Goal: Task Accomplishment & Management: Use online tool/utility

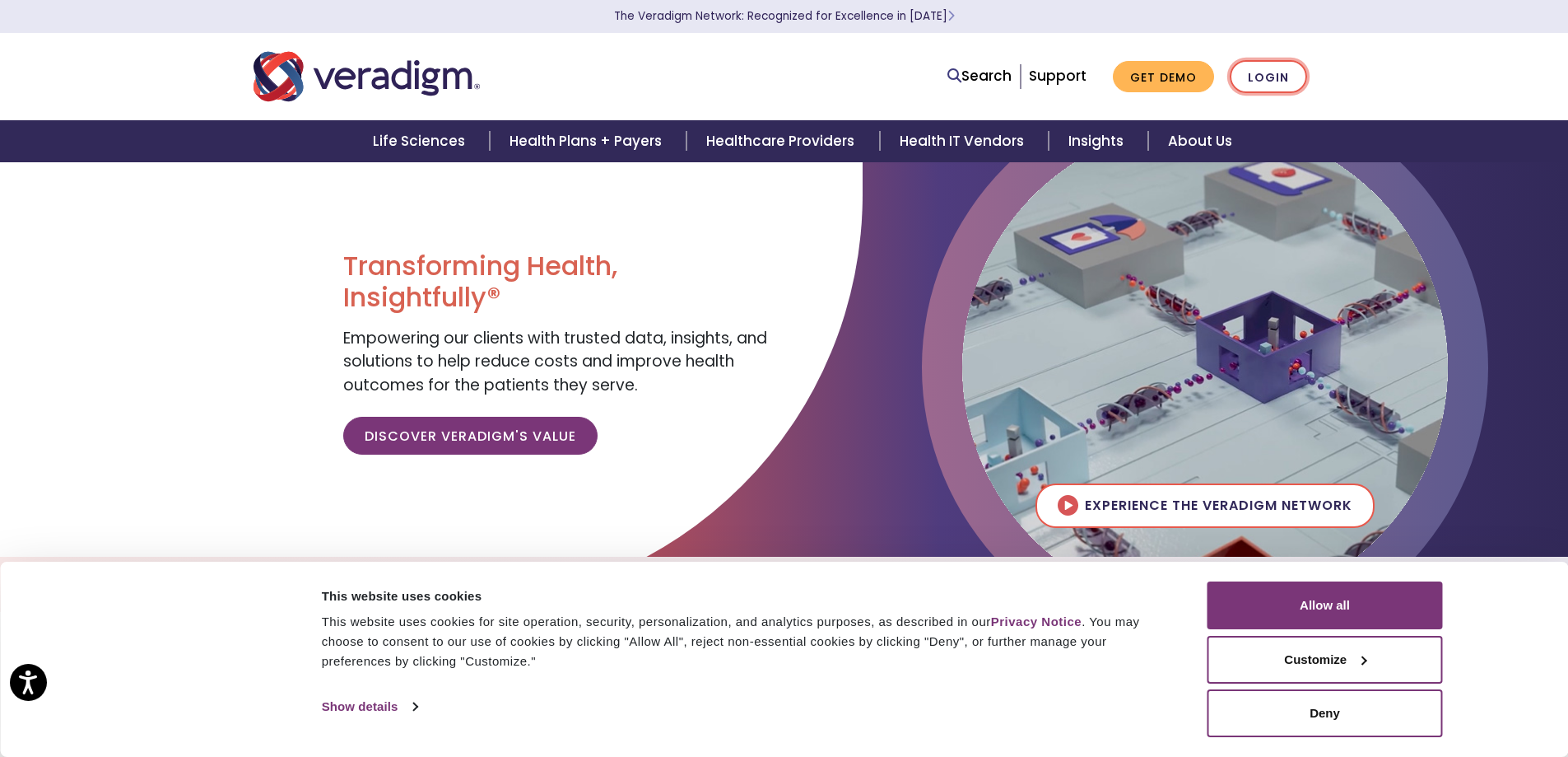
click at [1273, 81] on link "Login" at bounding box center [1268, 77] width 77 height 34
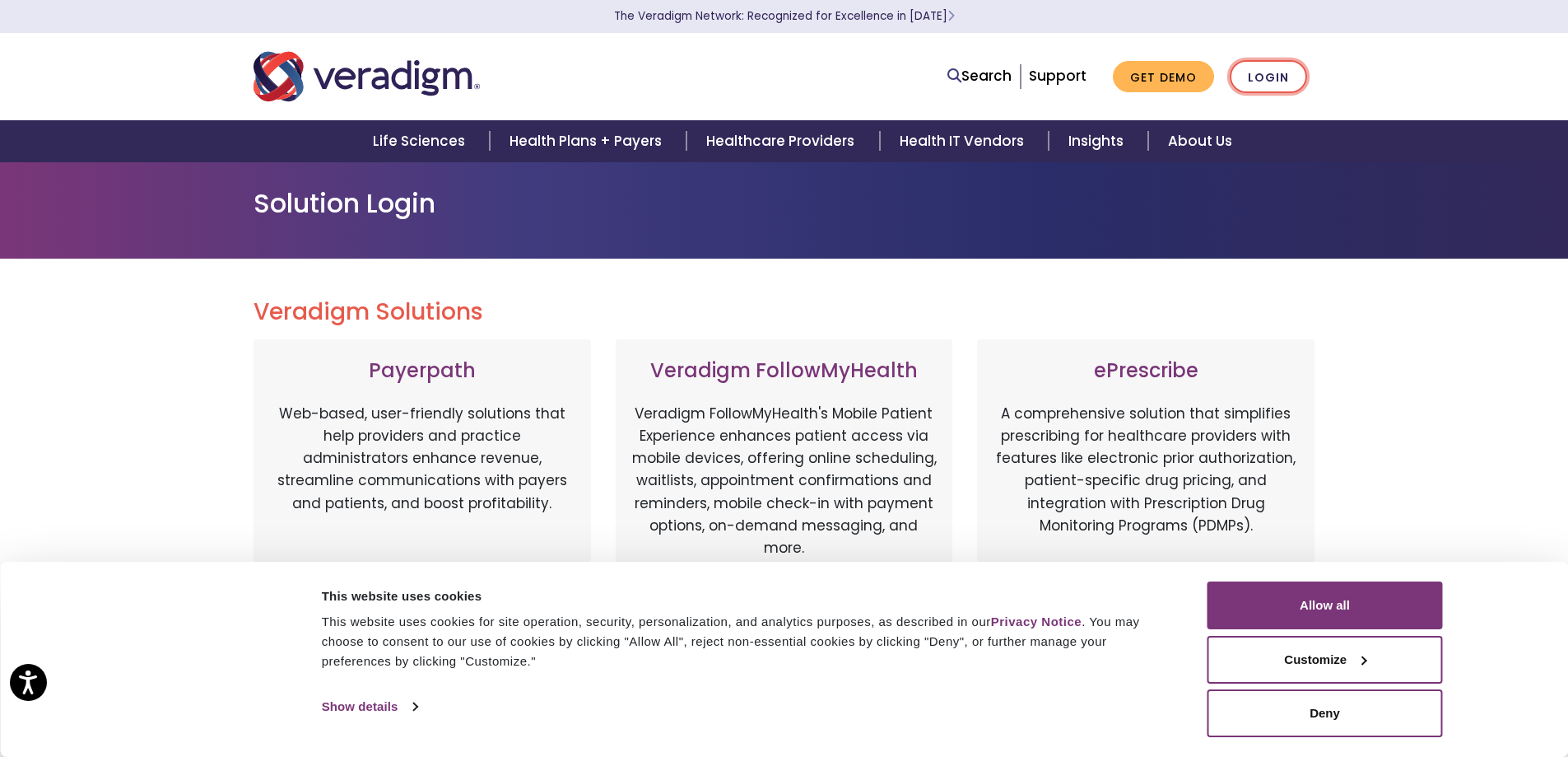
click at [1280, 76] on link "Login" at bounding box center [1268, 77] width 77 height 34
click at [1287, 70] on link "Login" at bounding box center [1268, 77] width 77 height 34
click at [1251, 717] on button "Deny" at bounding box center [1325, 713] width 236 height 48
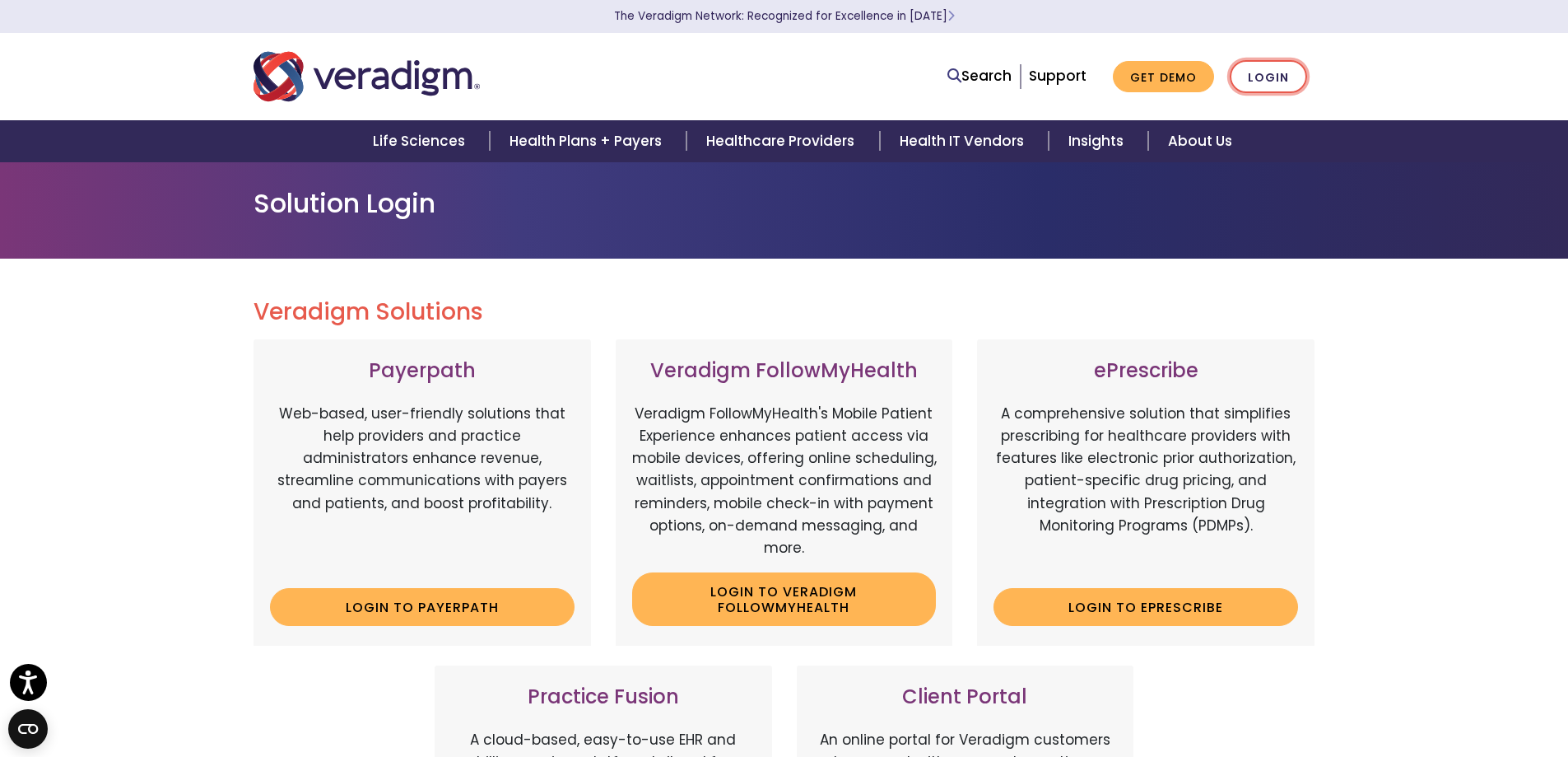
click at [1263, 79] on link "Login" at bounding box center [1268, 77] width 77 height 34
